Goal: Check status: Check status

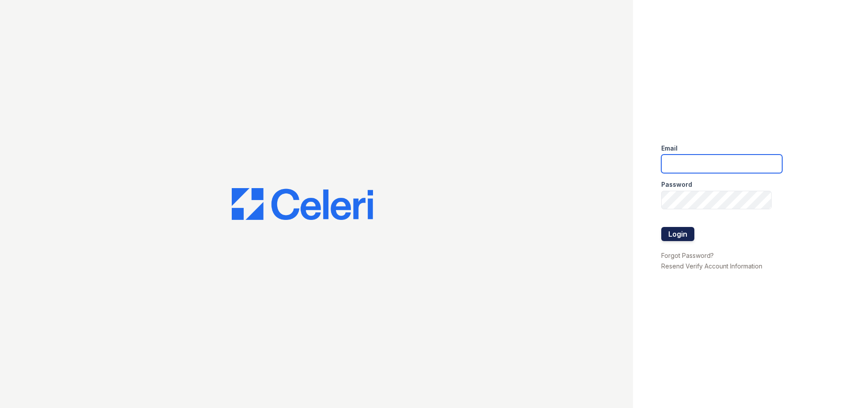
type input "renewdesplaines@trinity-pm.com"
click at [684, 234] on button "Login" at bounding box center [677, 234] width 33 height 14
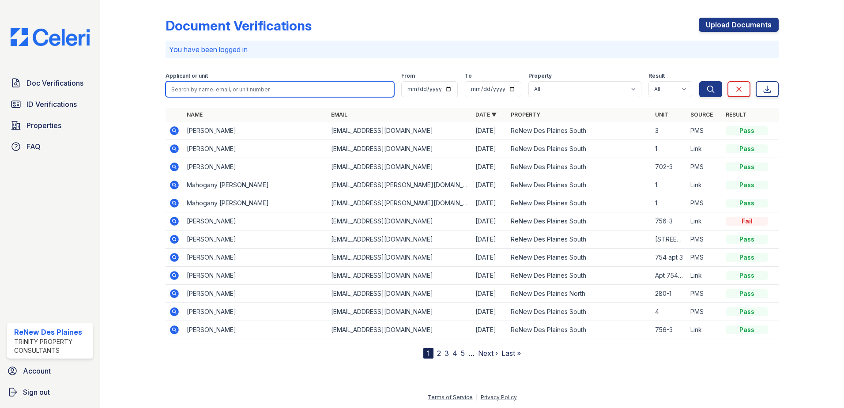
click at [219, 86] on input "search" at bounding box center [279, 89] width 229 height 16
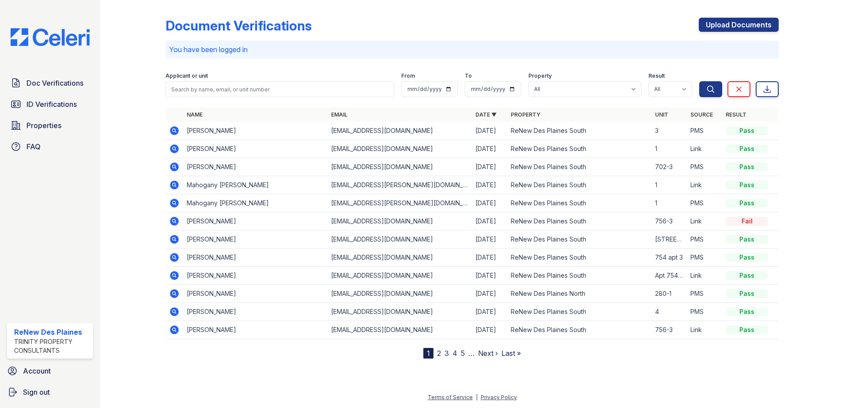
click at [54, 94] on div "Doc Verifications ID Verifications Properties FAQ" at bounding box center [50, 114] width 93 height 81
click at [52, 105] on span "ID Verifications" at bounding box center [51, 104] width 50 height 11
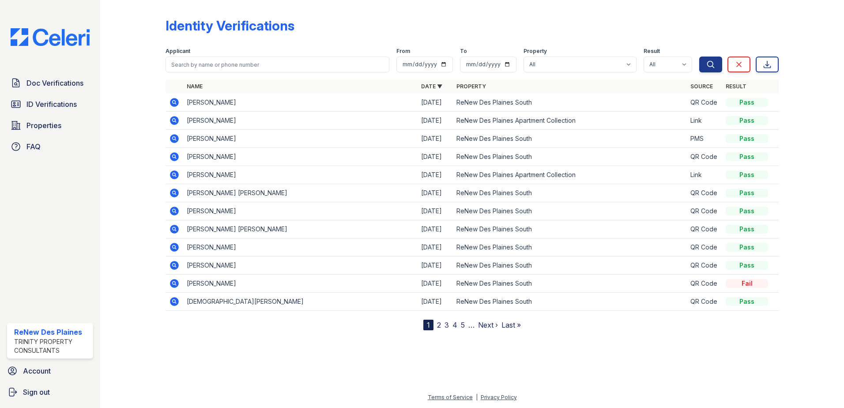
click at [175, 123] on icon at bounding box center [174, 120] width 9 height 9
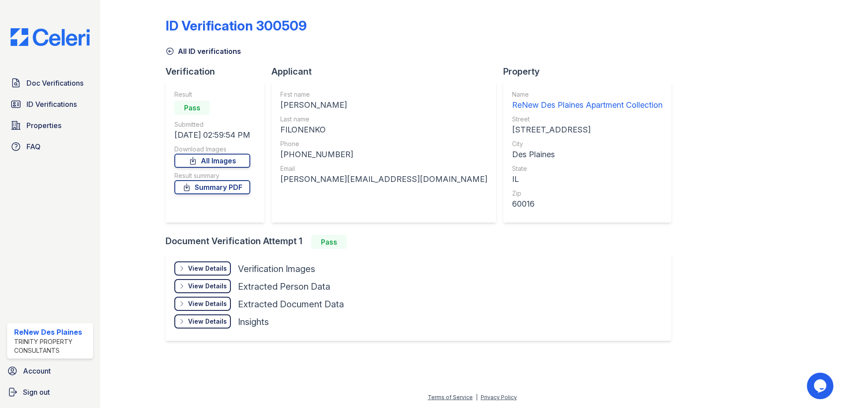
click at [202, 264] on div "View Details" at bounding box center [207, 268] width 39 height 9
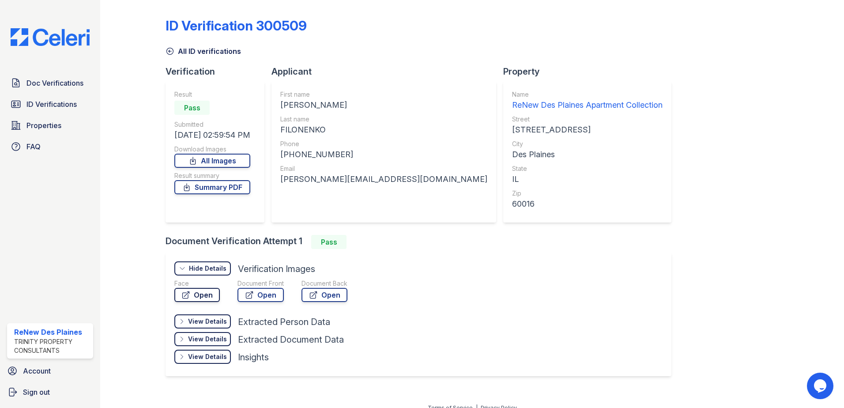
click at [202, 295] on link "Open" at bounding box center [196, 295] width 45 height 14
click at [62, 106] on span "ID Verifications" at bounding box center [51, 104] width 50 height 11
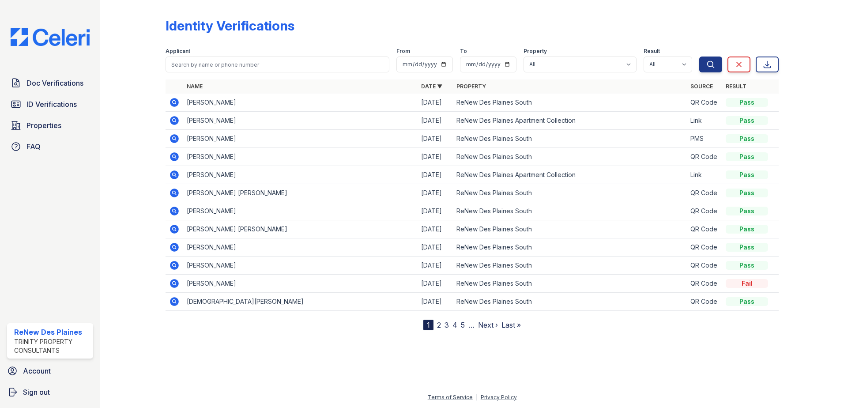
click at [763, 373] on div at bounding box center [471, 368] width 715 height 48
click at [55, 82] on span "Doc Verifications" at bounding box center [54, 83] width 57 height 11
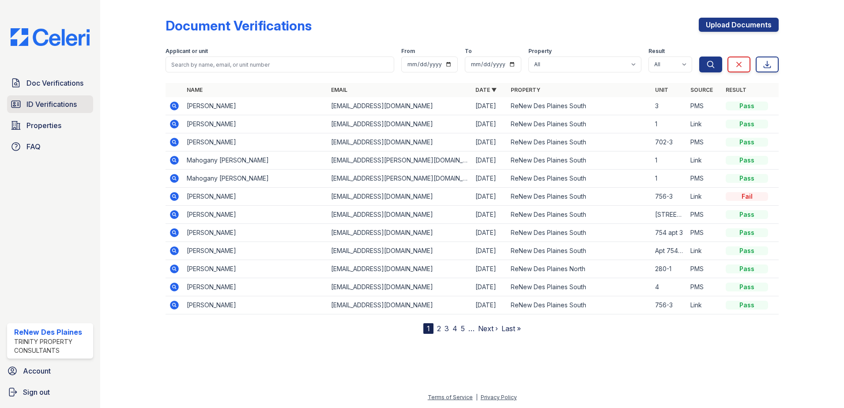
click at [53, 103] on span "ID Verifications" at bounding box center [51, 104] width 50 height 11
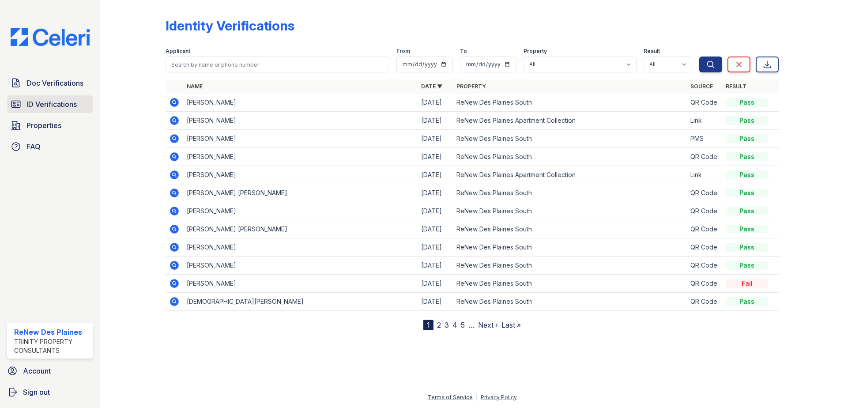
click at [60, 106] on span "ID Verifications" at bounding box center [51, 104] width 50 height 11
click at [55, 108] on span "ID Verifications" at bounding box center [51, 104] width 50 height 11
click at [57, 105] on span "ID Verifications" at bounding box center [51, 104] width 50 height 11
click at [57, 106] on span "ID Verifications" at bounding box center [51, 104] width 50 height 11
click at [68, 100] on span "ID Verifications" at bounding box center [51, 104] width 50 height 11
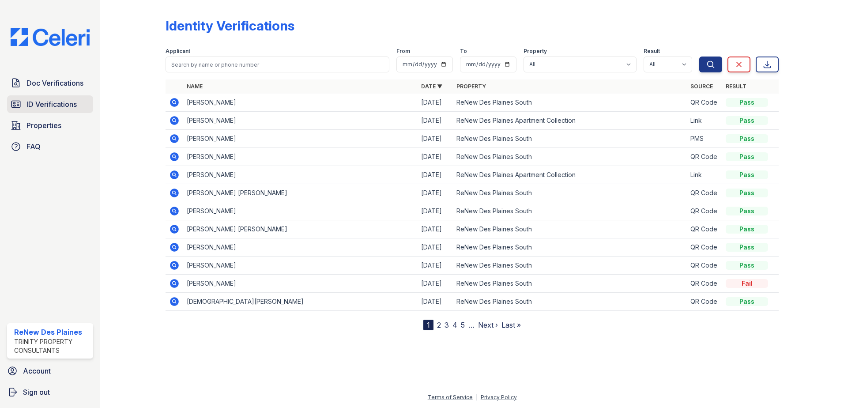
click at [71, 102] on span "ID Verifications" at bounding box center [51, 104] width 50 height 11
click at [36, 105] on span "ID Verifications" at bounding box center [51, 104] width 50 height 11
click at [37, 105] on span "ID Verifications" at bounding box center [51, 104] width 50 height 11
click at [37, 104] on span "ID Verifications" at bounding box center [51, 104] width 50 height 11
click at [38, 104] on span "ID Verifications" at bounding box center [51, 104] width 50 height 11
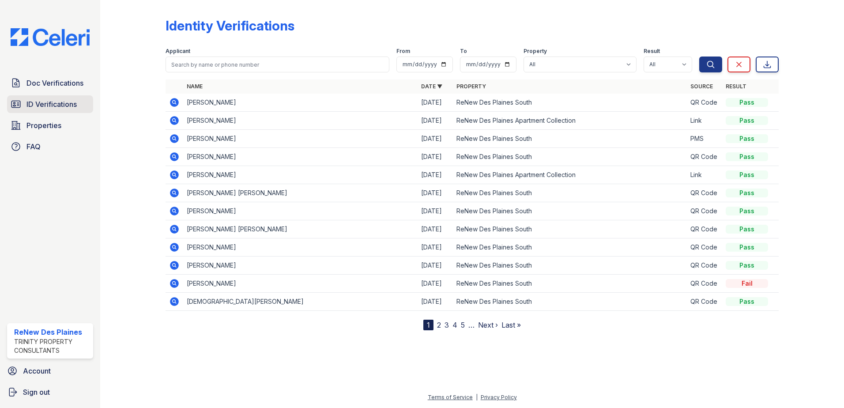
click at [56, 104] on span "ID Verifications" at bounding box center [51, 104] width 50 height 11
click at [66, 86] on span "Doc Verifications" at bounding box center [54, 83] width 57 height 11
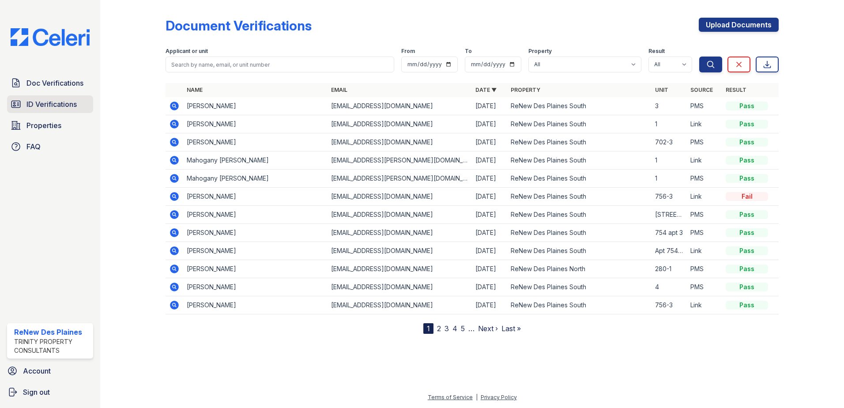
click at [64, 103] on span "ID Verifications" at bounding box center [51, 104] width 50 height 11
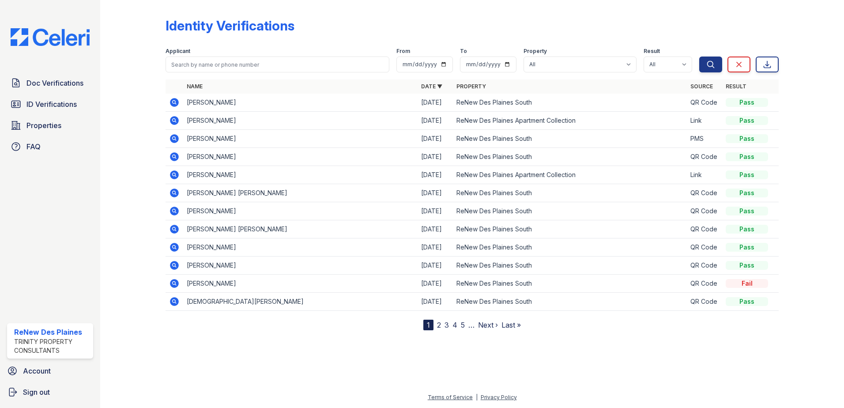
click at [64, 103] on span "ID Verifications" at bounding box center [51, 104] width 50 height 11
click at [71, 100] on span "ID Verifications" at bounding box center [51, 104] width 50 height 11
click at [64, 104] on span "ID Verifications" at bounding box center [51, 104] width 50 height 11
click at [49, 101] on span "ID Verifications" at bounding box center [51, 104] width 50 height 11
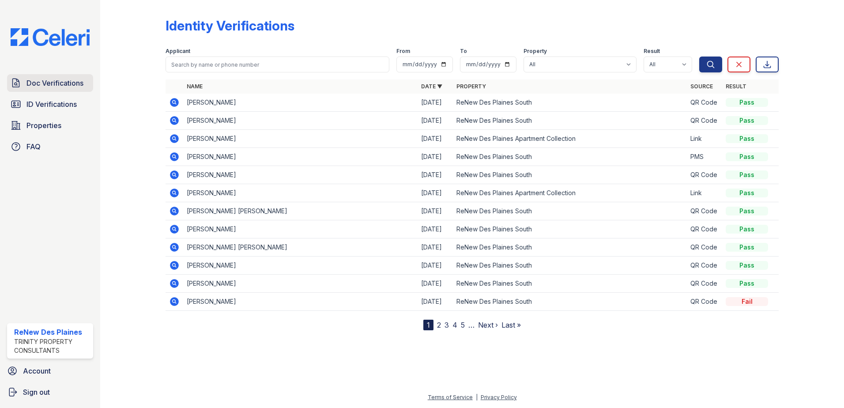
click at [63, 81] on span "Doc Verifications" at bounding box center [54, 83] width 57 height 11
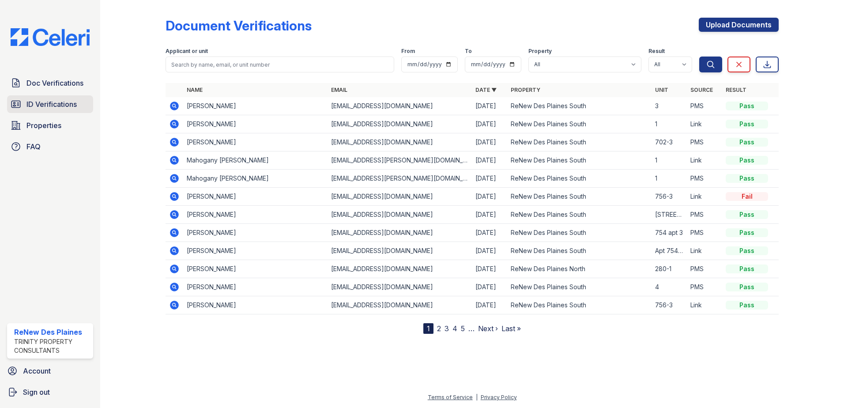
click at [61, 101] on span "ID Verifications" at bounding box center [51, 104] width 50 height 11
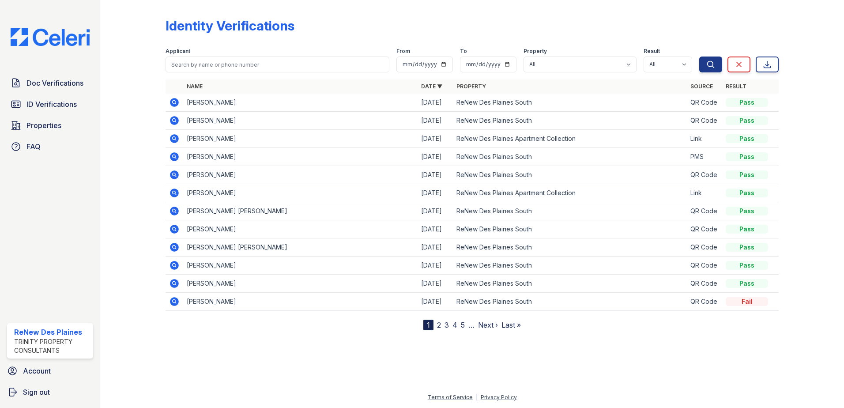
click at [62, 101] on span "ID Verifications" at bounding box center [51, 104] width 50 height 11
click at [68, 88] on span "Doc Verifications" at bounding box center [54, 83] width 57 height 11
